Goal: Information Seeking & Learning: Learn about a topic

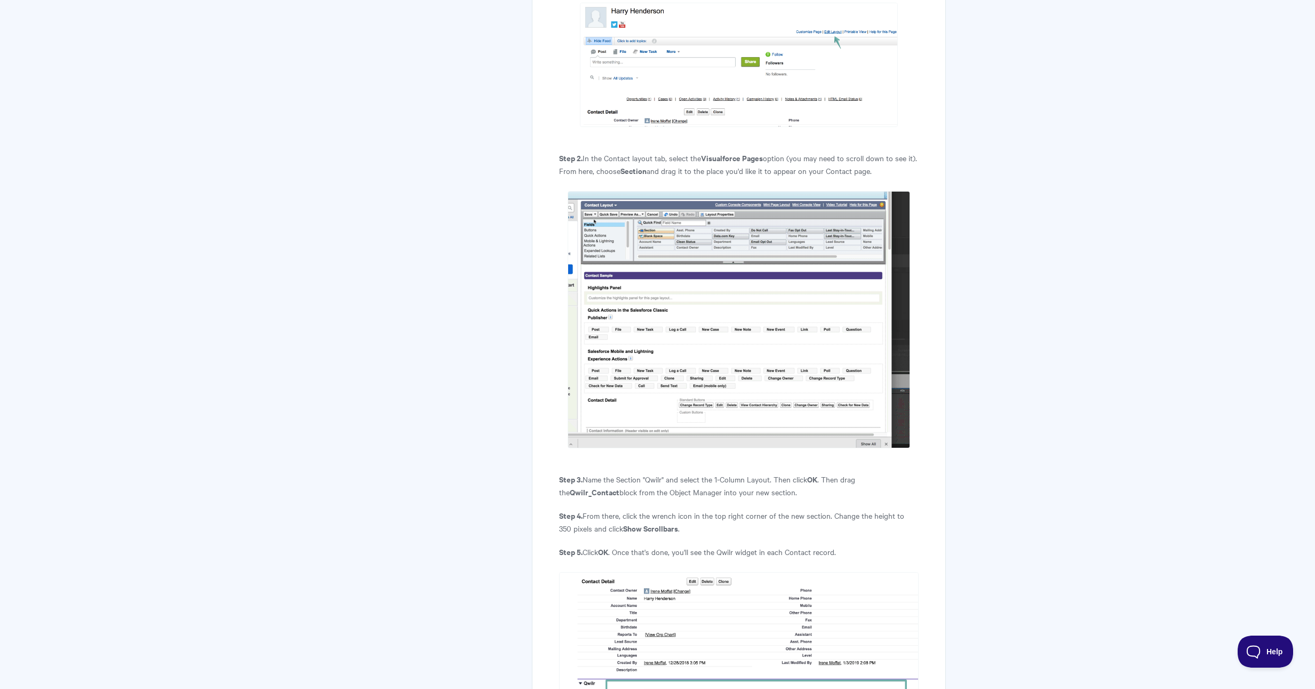
scroll to position [3310, 0]
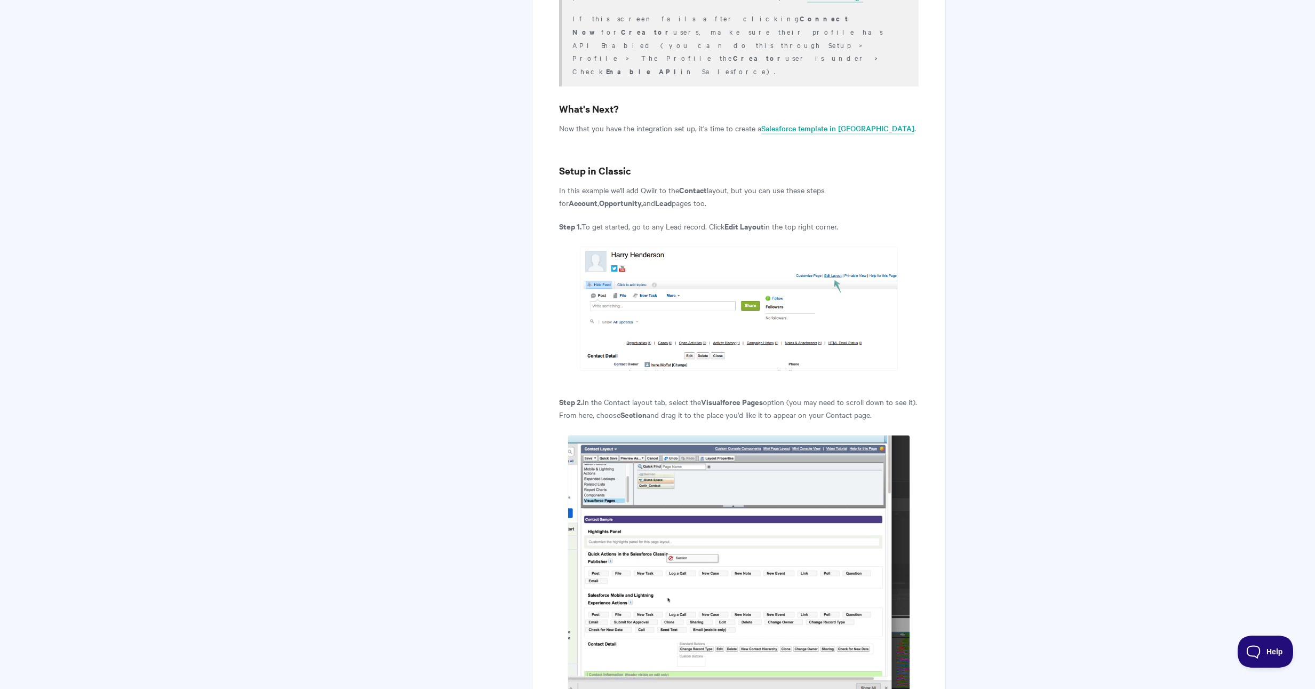
click at [755, 455] on img at bounding box center [739, 563] width 342 height 257
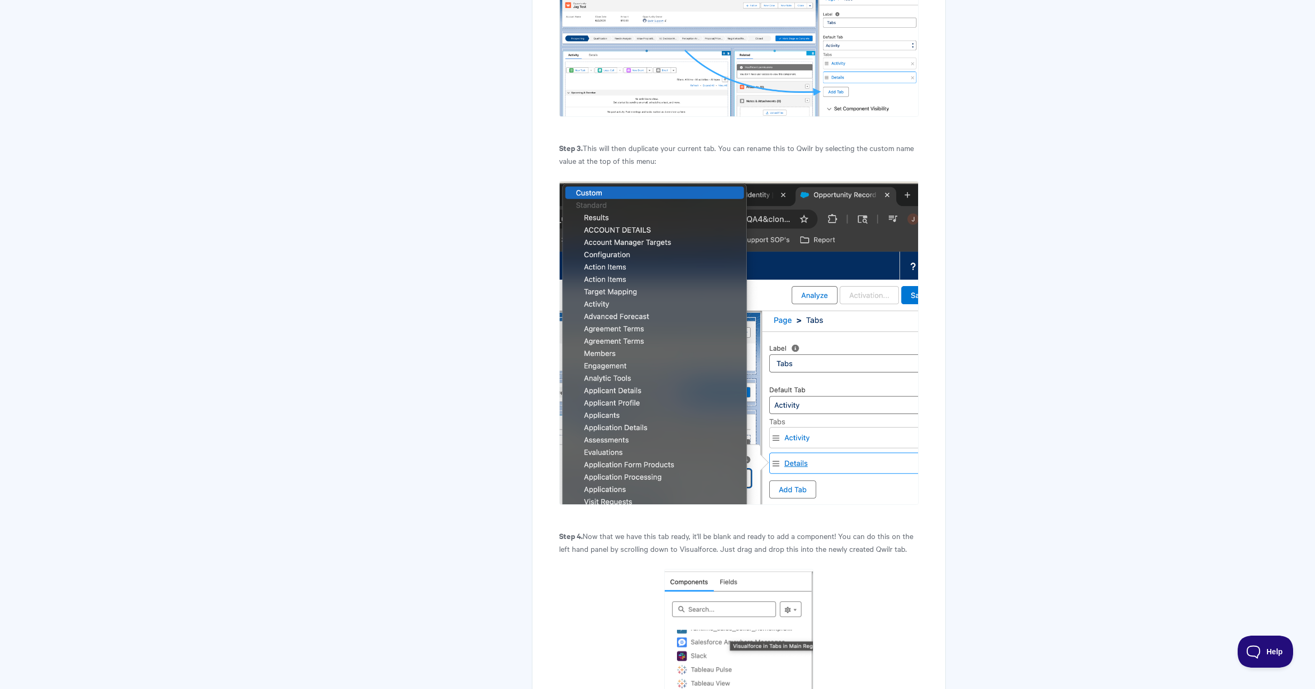
scroll to position [1845, 0]
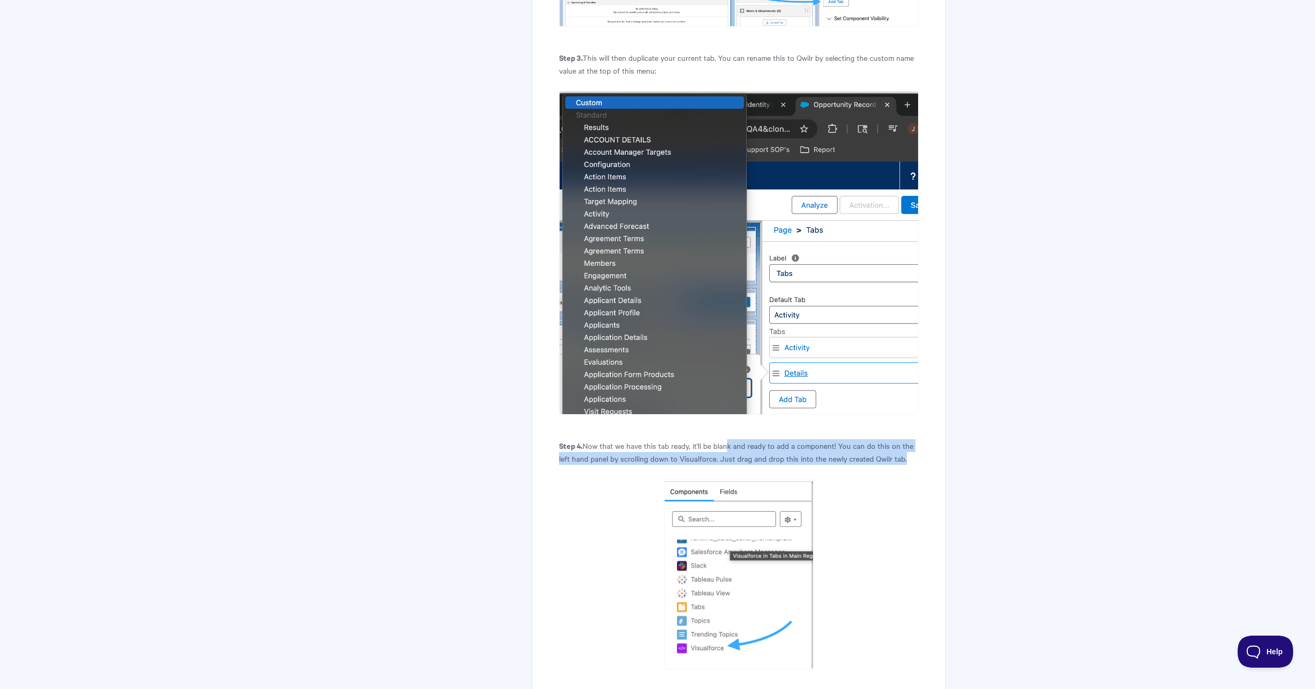
drag, startPoint x: 729, startPoint y: 353, endPoint x: 913, endPoint y: 367, distance: 185.1
click at [913, 439] on p "Step 4. Now that we have this tab ready, it'll be blank and ready to add a comp…" at bounding box center [738, 452] width 359 height 26
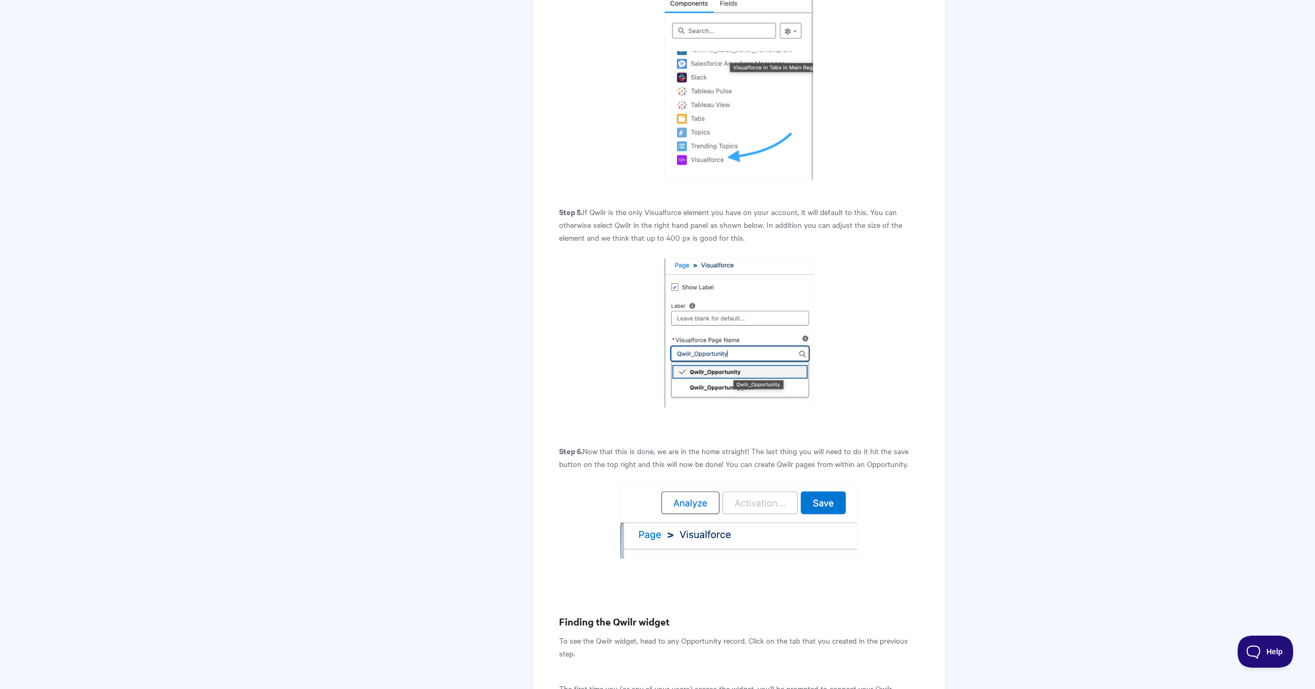
scroll to position [2549, 0]
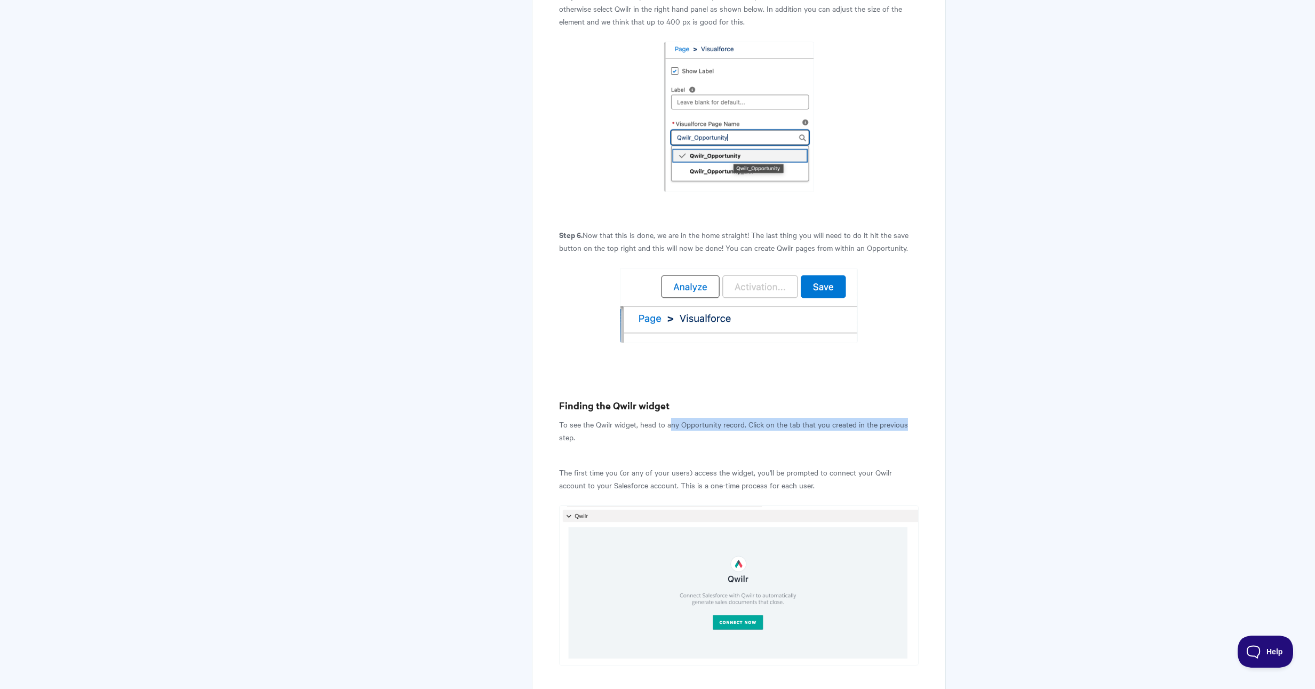
drag, startPoint x: 670, startPoint y: 330, endPoint x: 905, endPoint y: 330, distance: 234.1
click at [905, 418] on p "To see the Qwilr widget, head to any Opportunity record. Click on the tab that …" at bounding box center [738, 431] width 359 height 26
click at [907, 418] on p "To see the Qwilr widget, head to any Opportunity record. Click on the tab that …" at bounding box center [738, 431] width 359 height 26
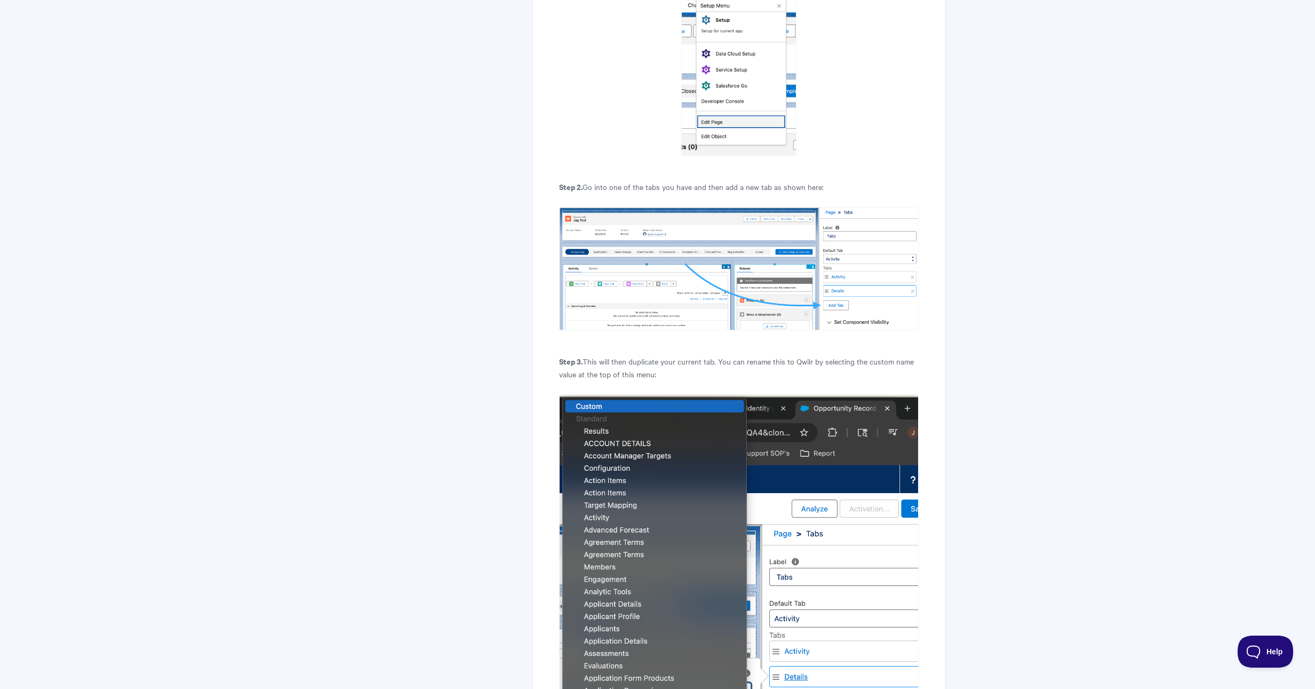
scroll to position [1496, 0]
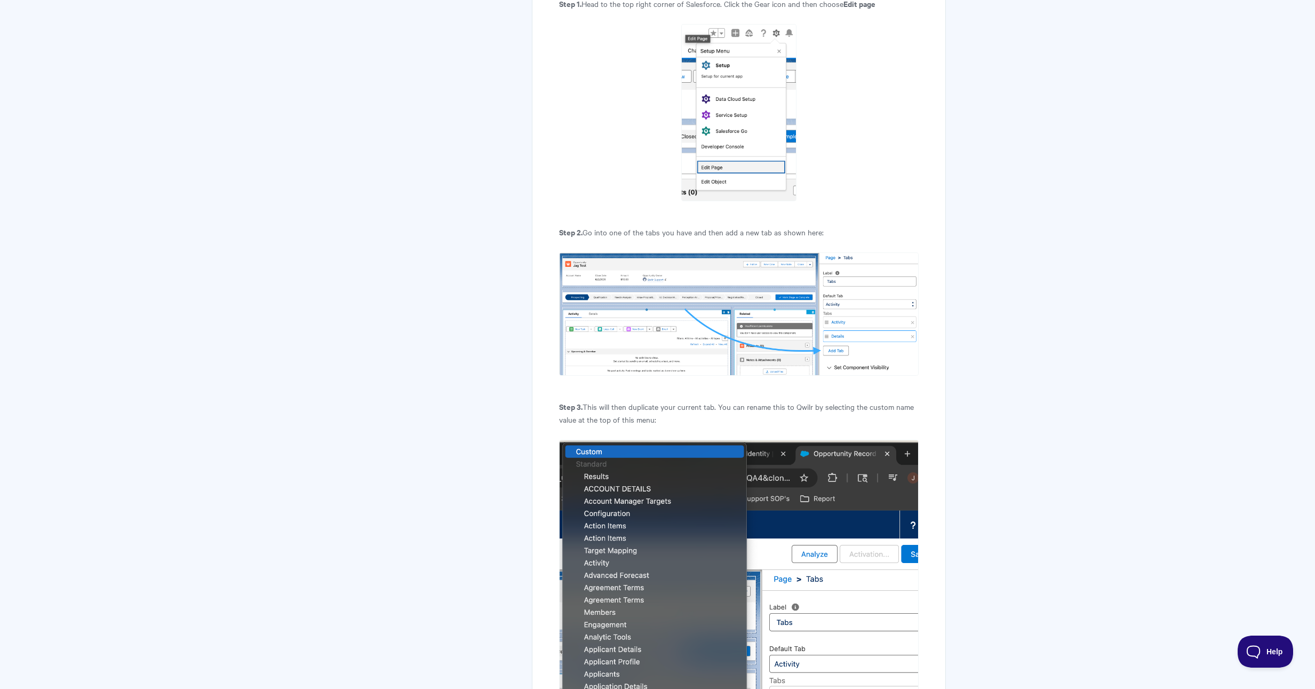
click at [677, 252] on img at bounding box center [738, 313] width 359 height 123
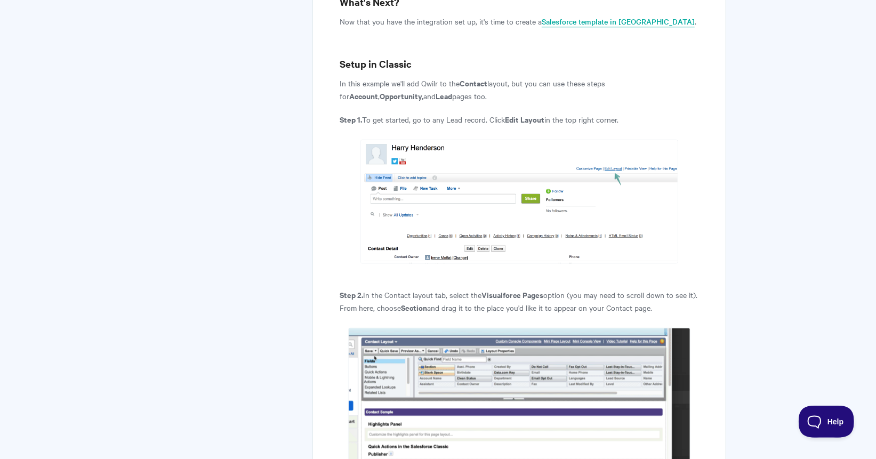
scroll to position [3418, 0]
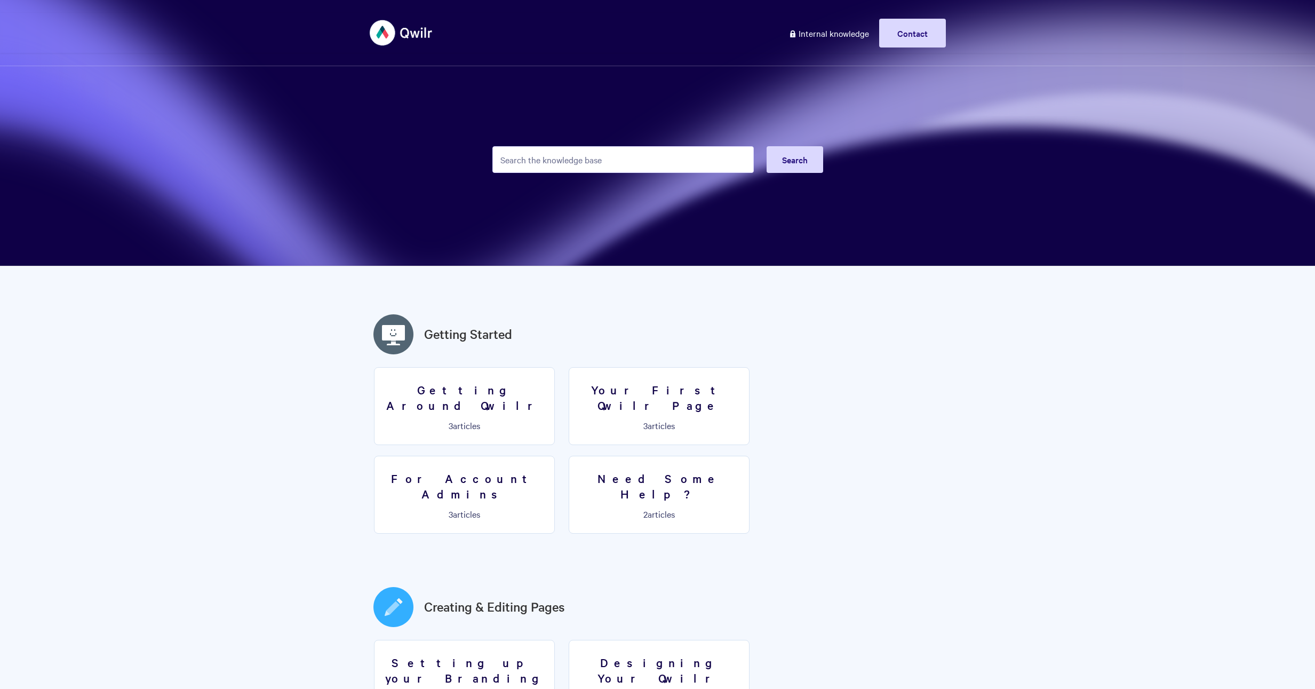
click at [613, 163] on input "Search the knowledge base" at bounding box center [622, 159] width 261 height 27
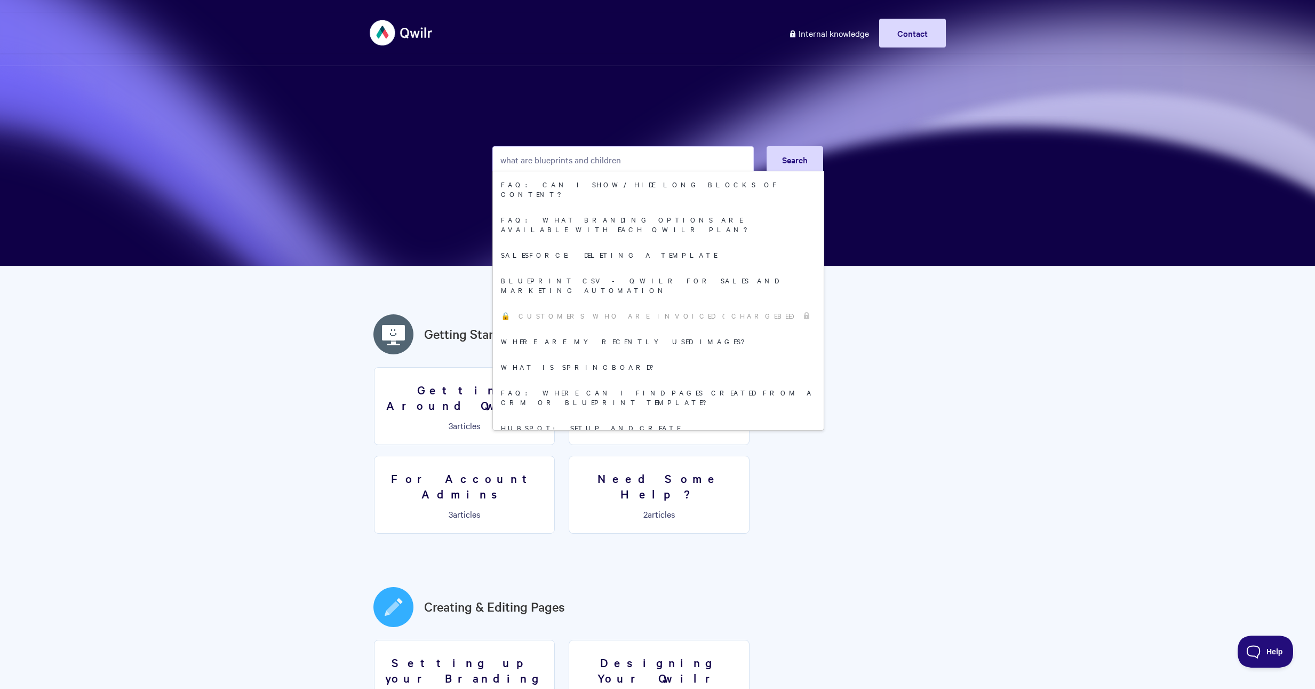
type input "what are blueprints and children"
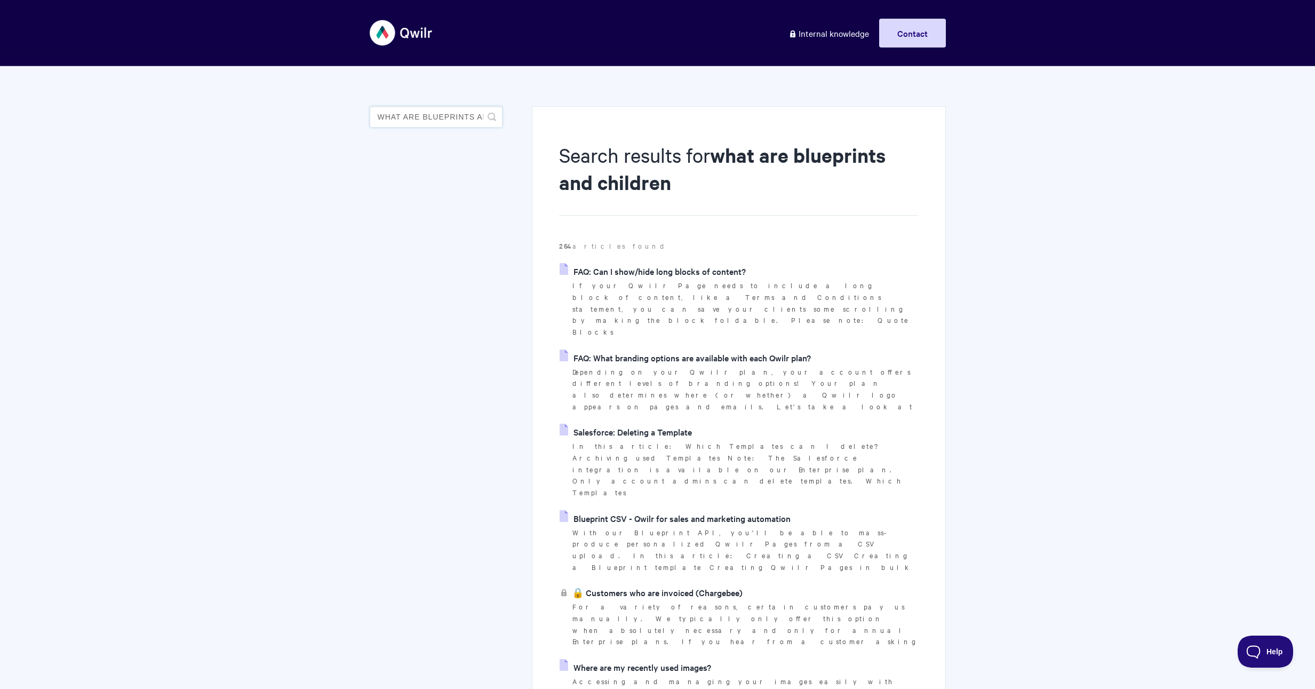
drag, startPoint x: 421, startPoint y: 114, endPoint x: 342, endPoint y: 125, distance: 79.7
click at [383, 119] on input "what are blueprints and children" at bounding box center [436, 116] width 133 height 21
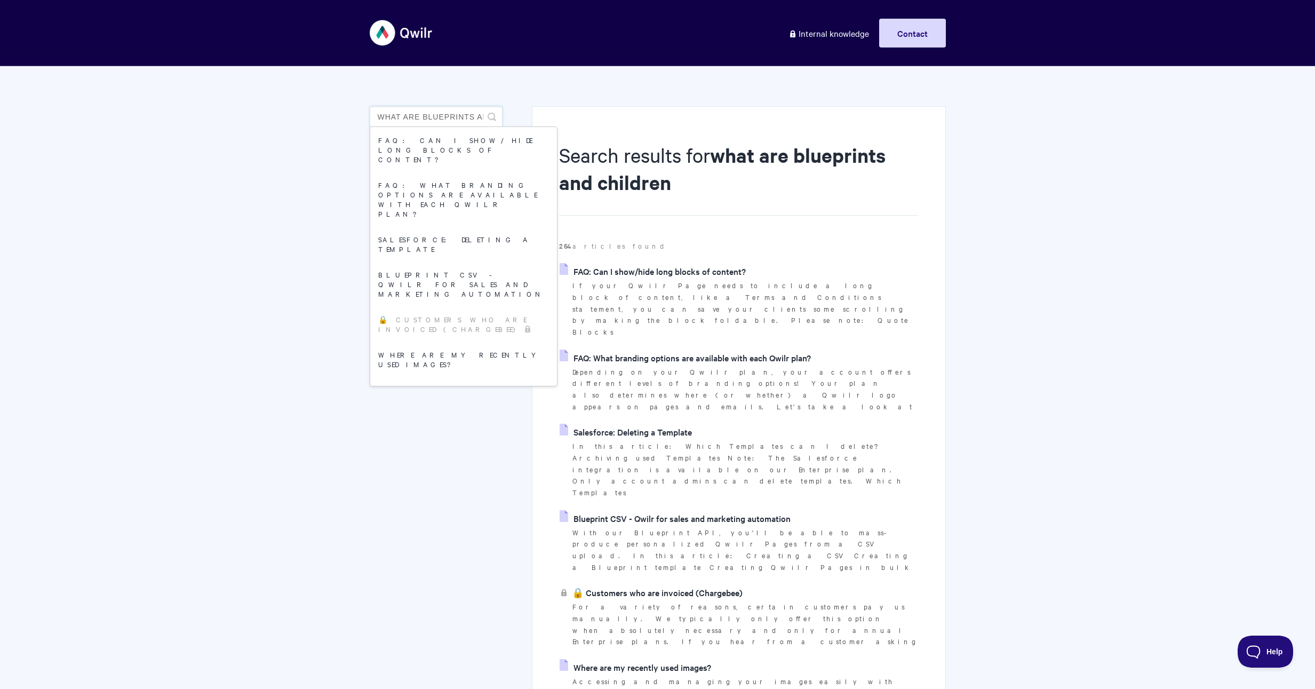
drag, startPoint x: 421, startPoint y: 115, endPoint x: 365, endPoint y: 117, distance: 56.6
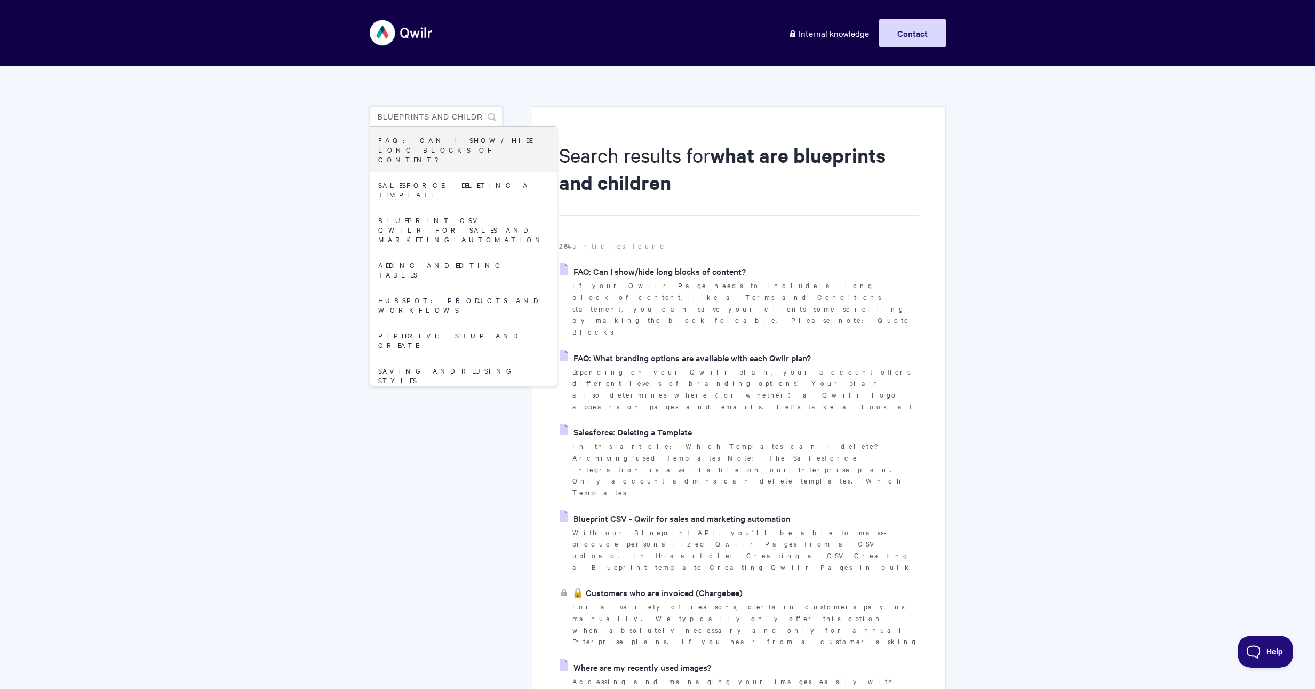
scroll to position [0, 11]
drag, startPoint x: 432, startPoint y: 116, endPoint x: 510, endPoint y: 115, distance: 77.9
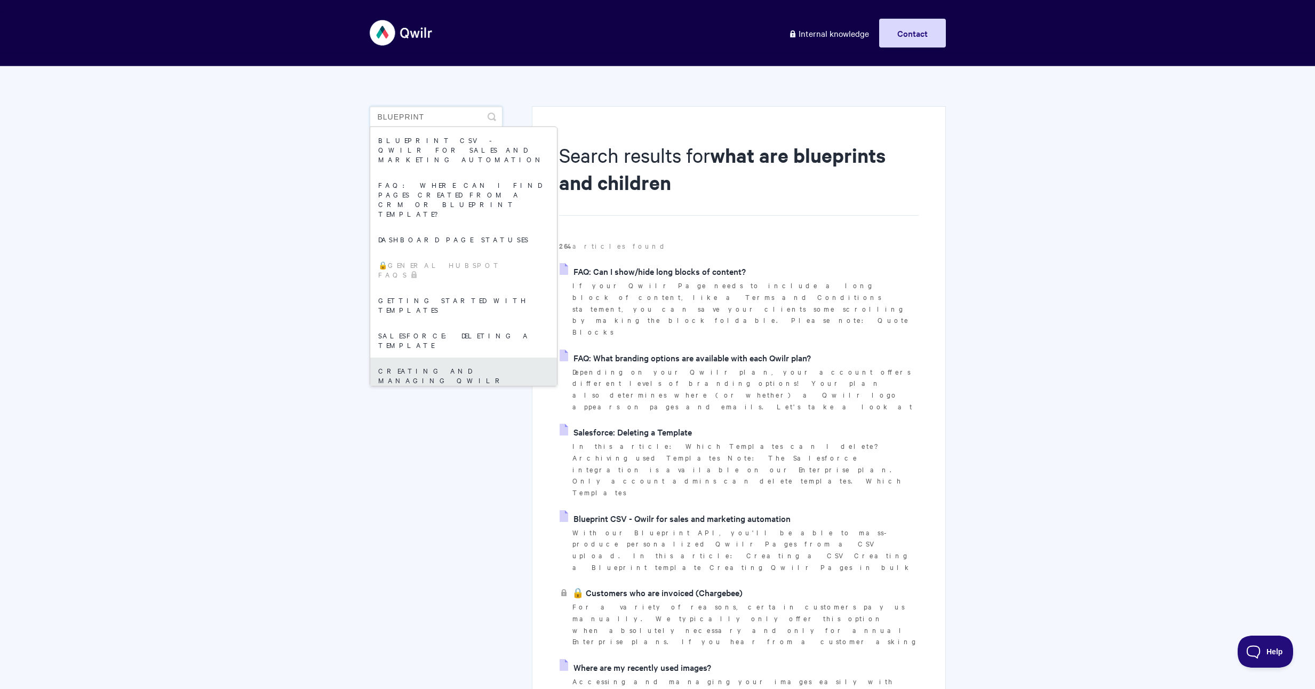
type input "blueprint"
click at [473, 357] on link "Creating and managing Qwilr Templates" at bounding box center [463, 379] width 187 height 45
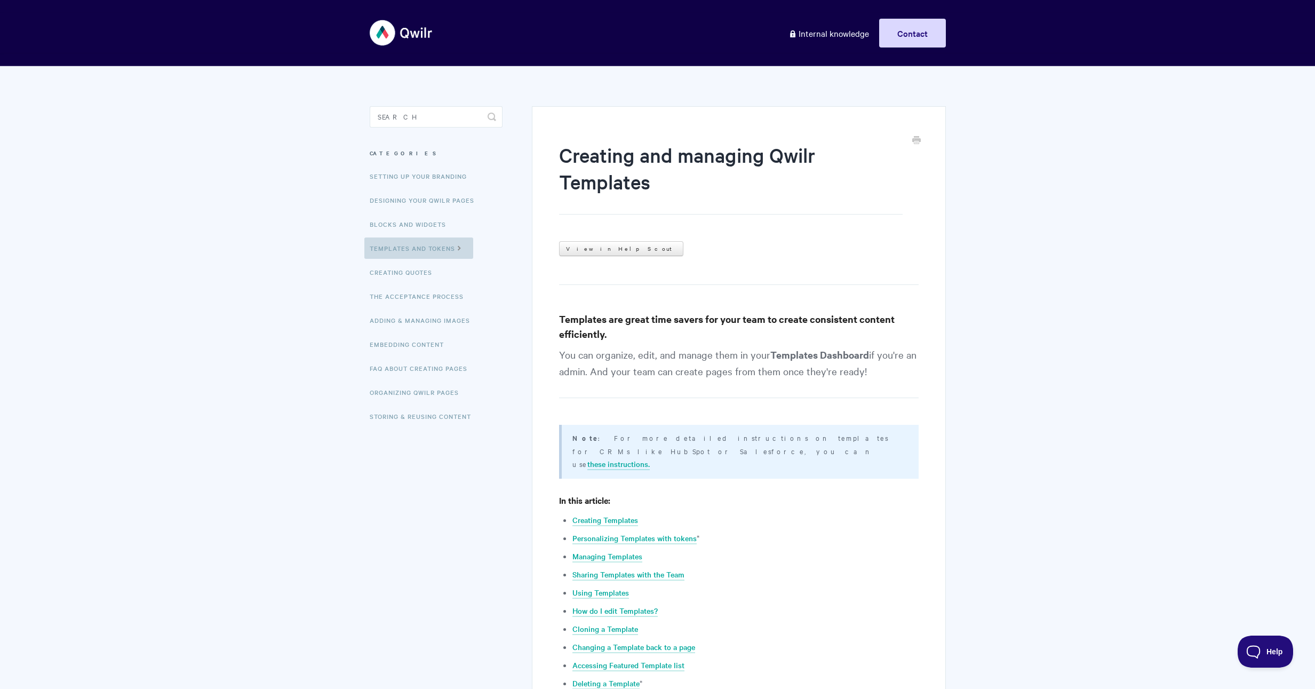
click at [404, 245] on link "Templates and Tokens" at bounding box center [418, 247] width 109 height 21
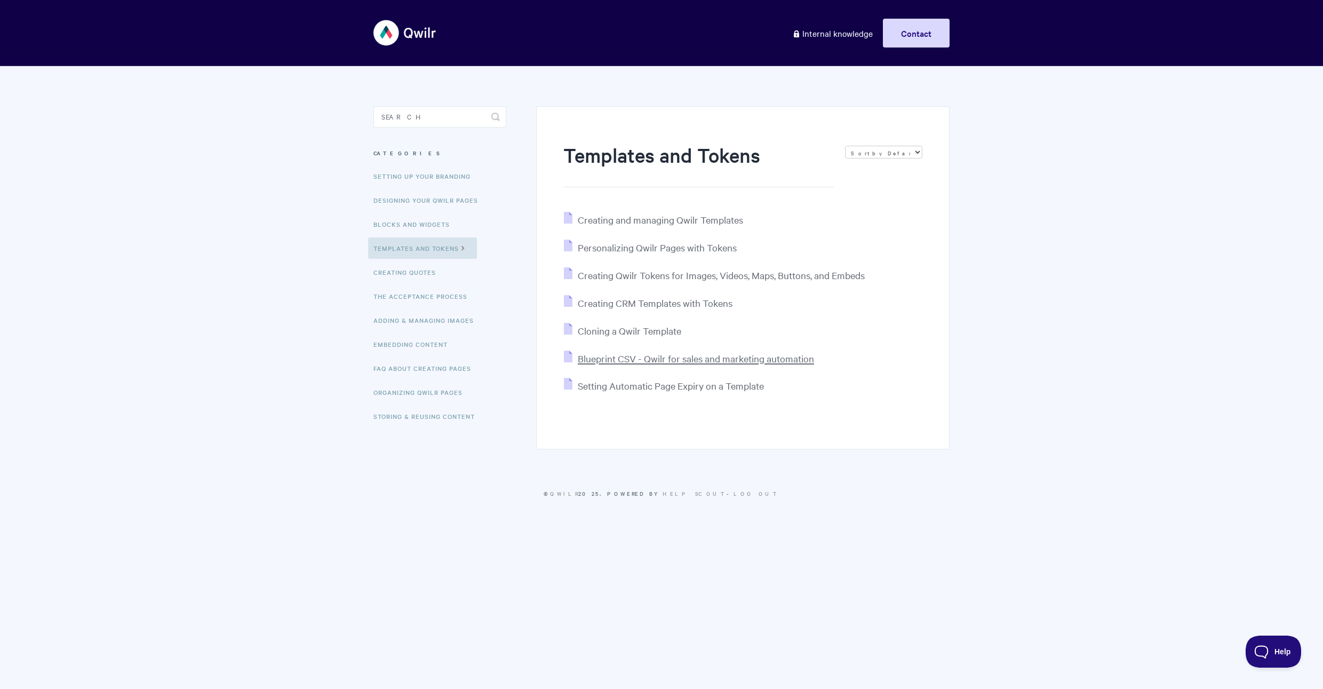
click at [668, 358] on span "Blueprint CSV - Qwilr for sales and marketing automation" at bounding box center [696, 358] width 236 height 12
click at [658, 302] on span "Creating CRM Templates with Tokens" at bounding box center [655, 303] width 155 height 12
click at [441, 117] on input "Search" at bounding box center [439, 116] width 133 height 21
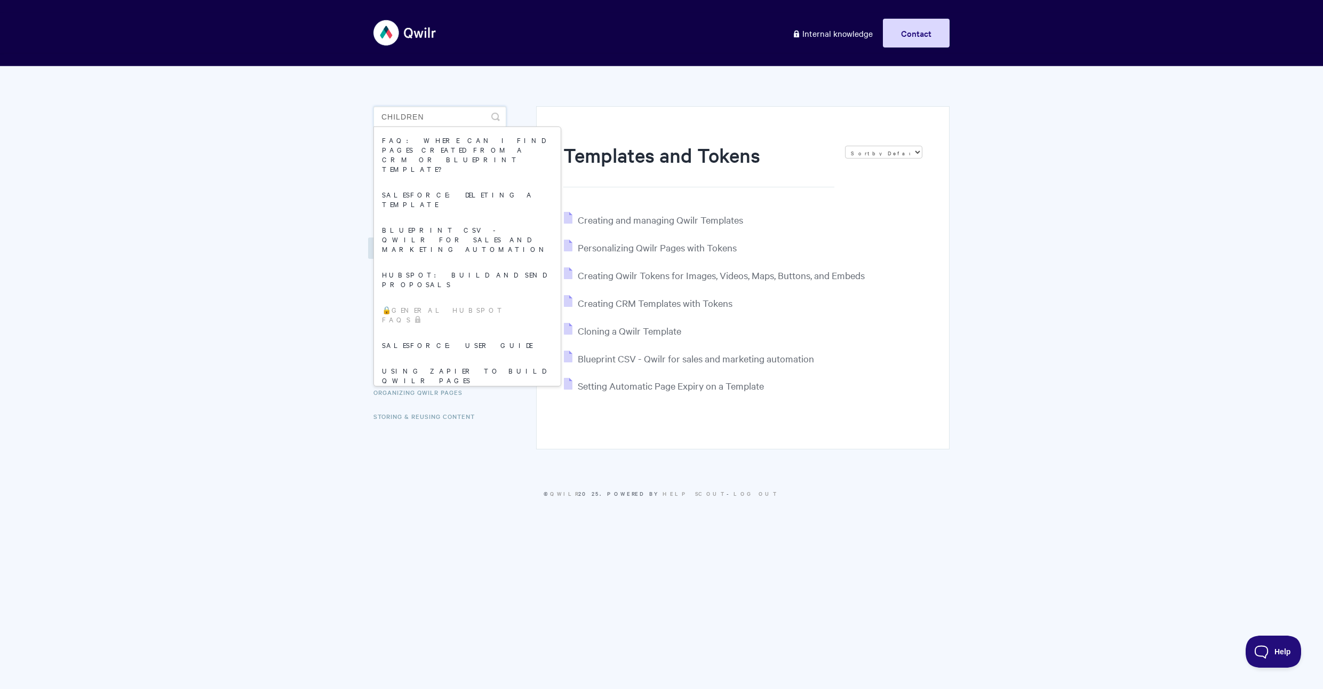
type input "children"
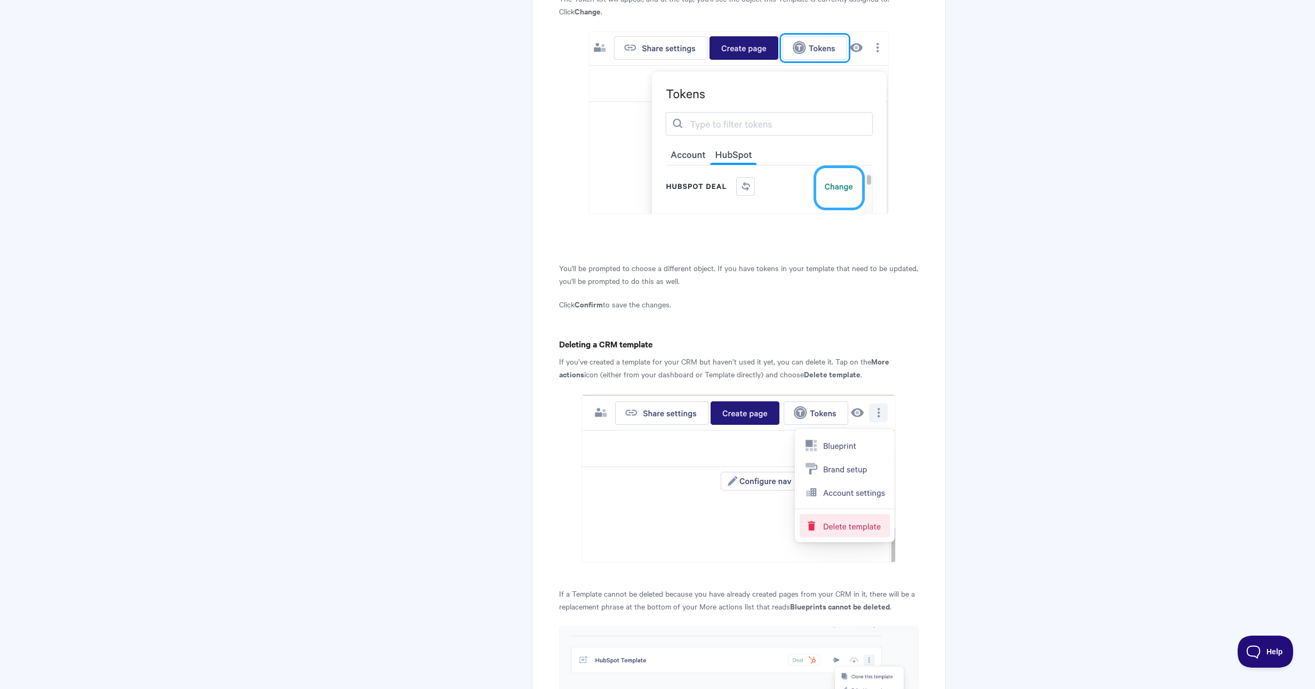
scroll to position [3841, 0]
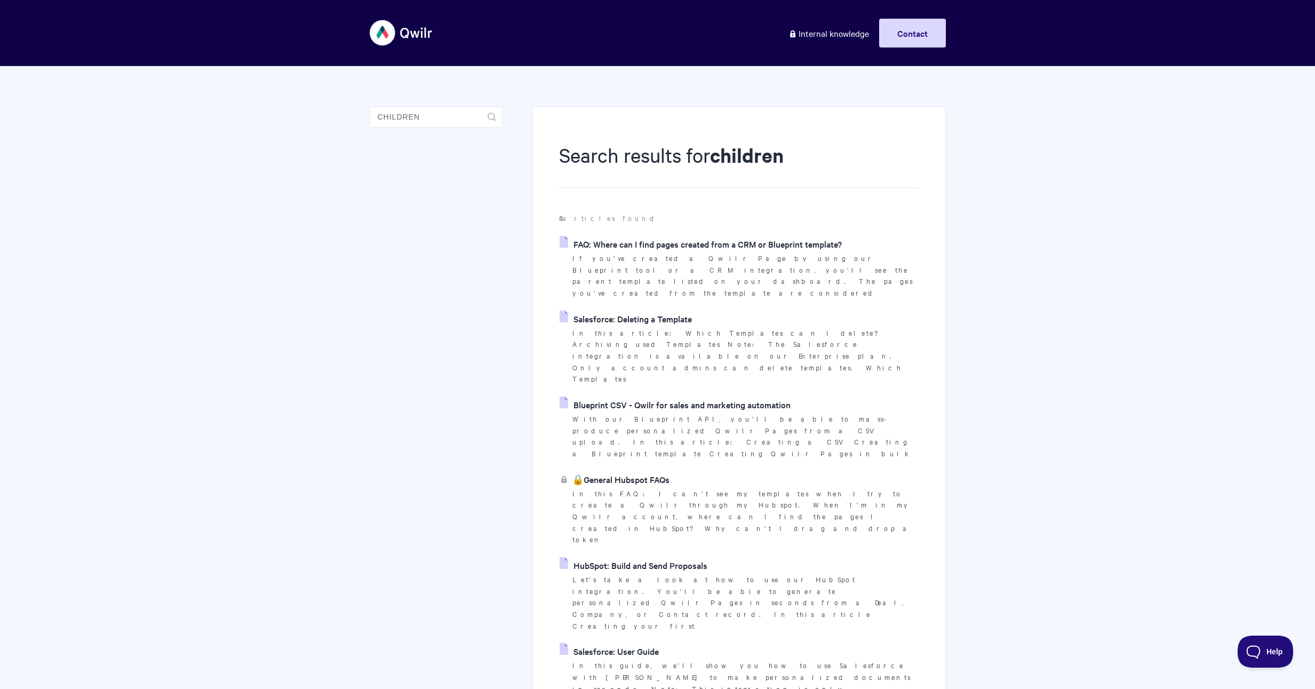
click at [691, 245] on link "FAQ: Where can I find pages created from a CRM or Blueprint template?" at bounding box center [701, 244] width 282 height 16
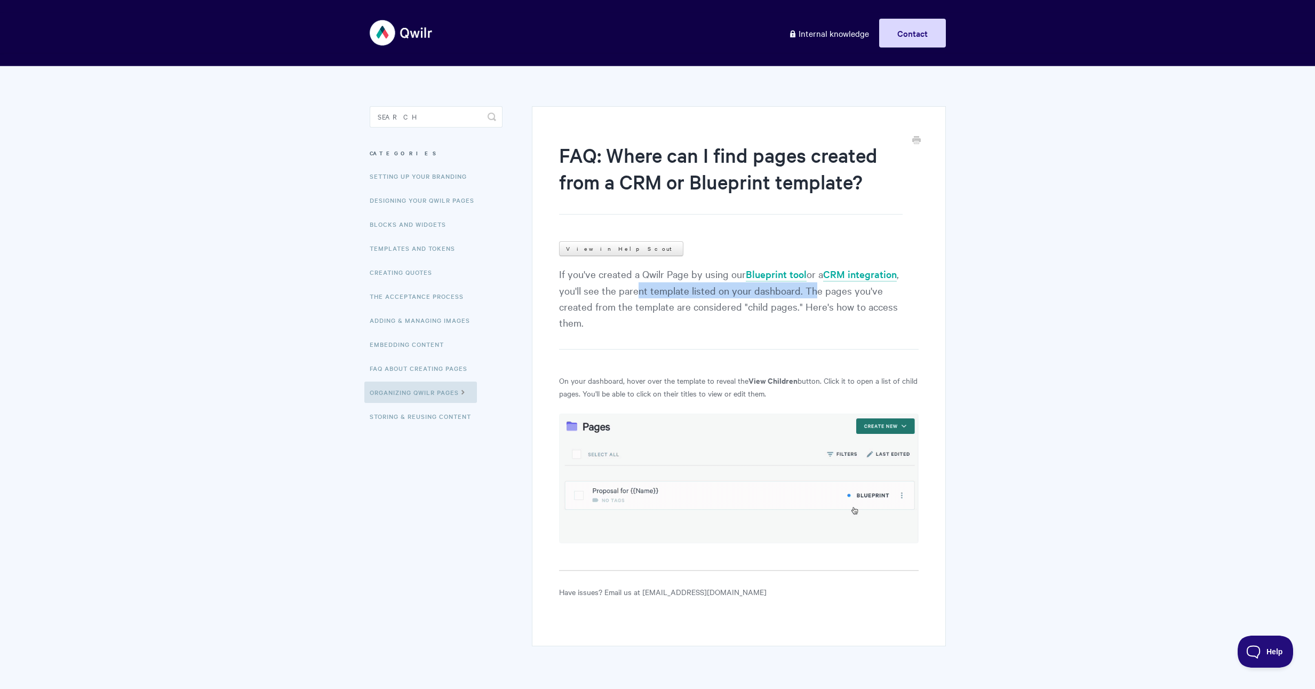
drag, startPoint x: 638, startPoint y: 286, endPoint x: 811, endPoint y: 294, distance: 173.0
click at [811, 294] on p "If you've created a Qwilr Page by using our Blueprint tool or a CRM integration…" at bounding box center [738, 308] width 359 height 84
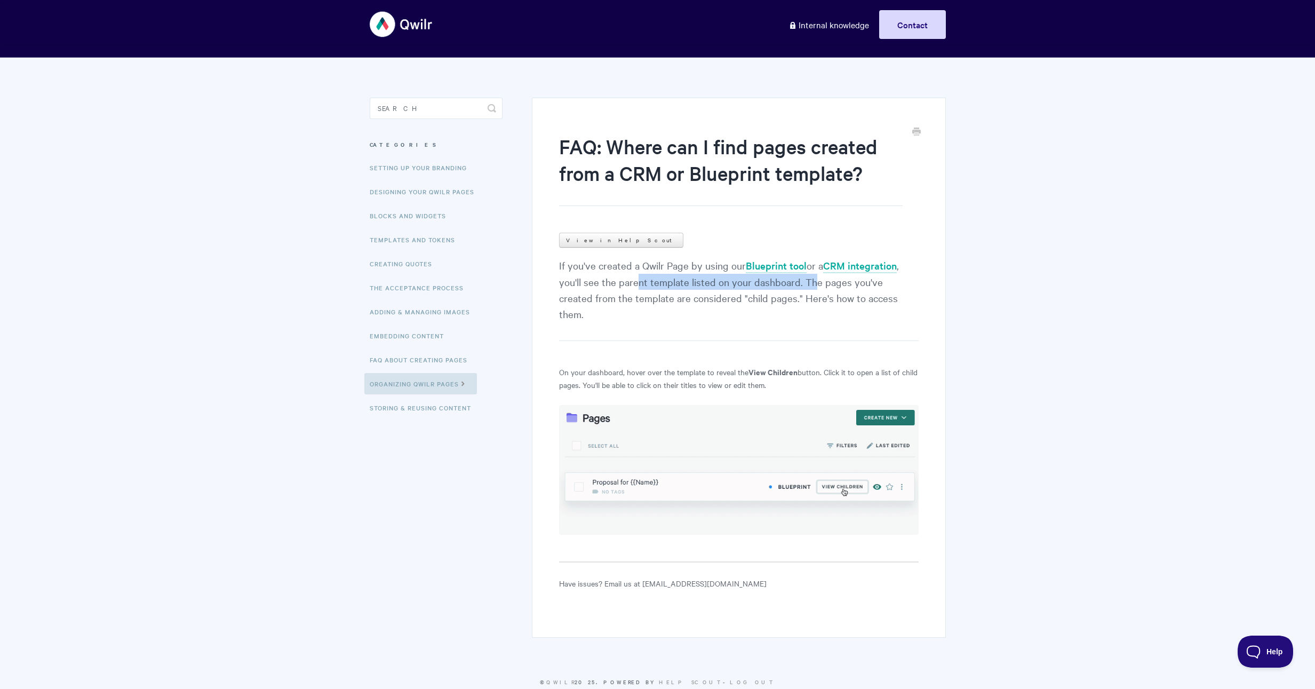
scroll to position [17, 0]
